Goal: Find contact information: Find contact information

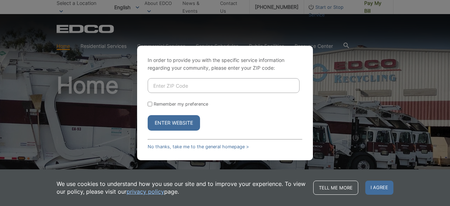
click at [233, 88] on input "Enter ZIP Code" at bounding box center [224, 85] width 152 height 15
type input "92027"
click at [179, 127] on button "Enter Website" at bounding box center [174, 122] width 52 height 15
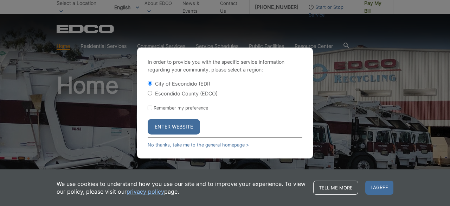
click at [148, 93] on input "Escondido County (EDCO)" at bounding box center [150, 93] width 5 height 5
radio input "true"
click at [176, 132] on button "Enter Website" at bounding box center [174, 126] width 52 height 15
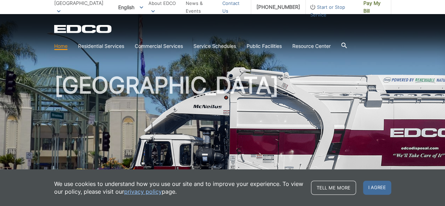
click at [232, 4] on link "Contact Us" at bounding box center [233, 6] width 23 height 15
